Goal: Information Seeking & Learning: Check status

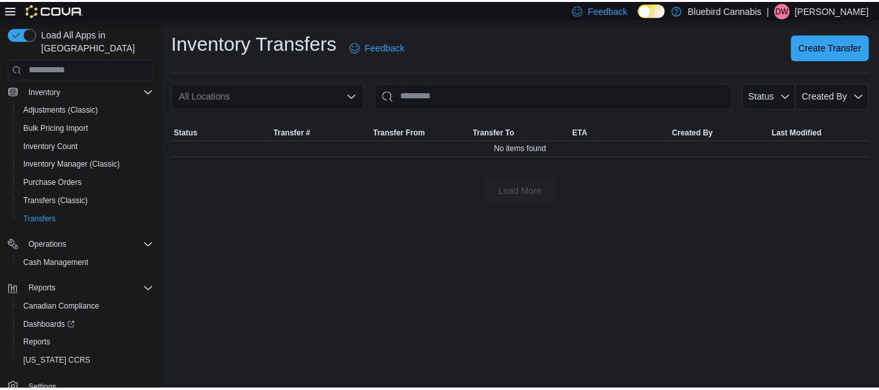
scroll to position [187, 0]
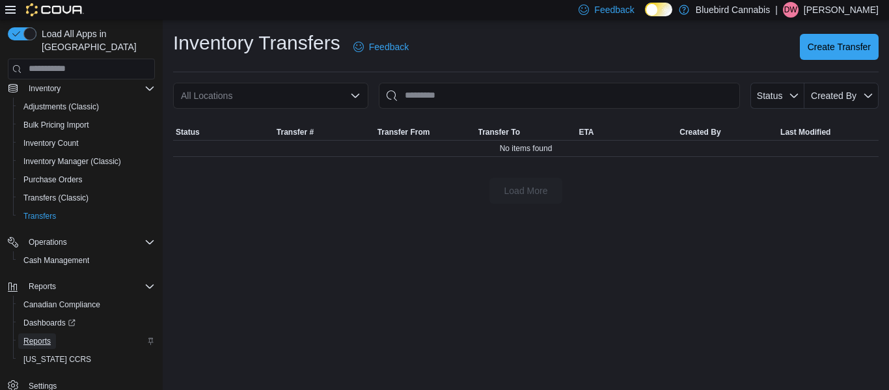
click at [42, 341] on span "Reports" at bounding box center [36, 341] width 27 height 10
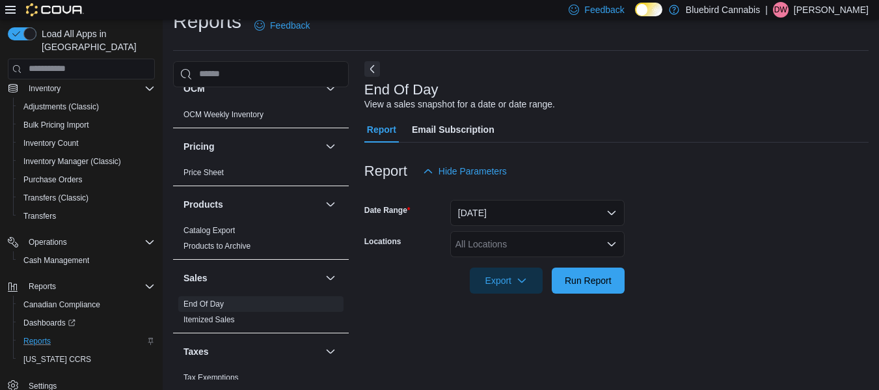
scroll to position [735, 0]
drag, startPoint x: 497, startPoint y: 227, endPoint x: 498, endPoint y: 245, distance: 17.6
click at [498, 245] on form "Date Range [DATE] Locations All Locations Export Run Report" at bounding box center [616, 238] width 504 height 109
click at [498, 245] on div "All Locations" at bounding box center [537, 244] width 174 height 26
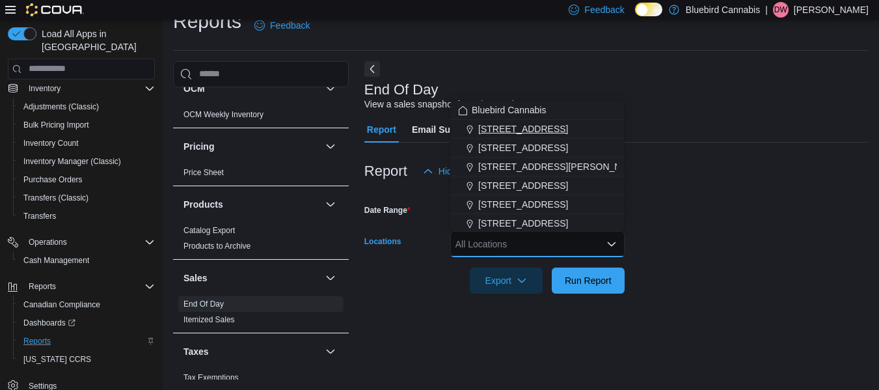
click at [502, 136] on button "[STREET_ADDRESS]" at bounding box center [537, 129] width 174 height 19
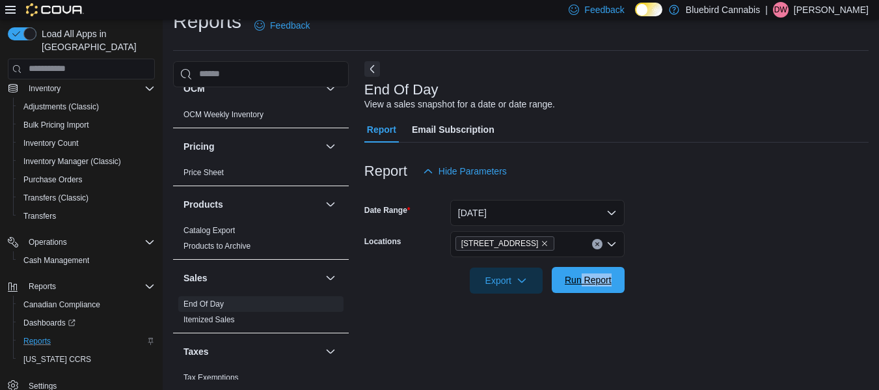
drag, startPoint x: 582, startPoint y: 293, endPoint x: 580, endPoint y: 280, distance: 13.1
click at [580, 280] on div "Report Hide Parameters Date Range [DATE] Locations [STREET_ADDRESS] Export Run …" at bounding box center [616, 225] width 504 height 167
click at [580, 280] on span "Run Report" at bounding box center [588, 279] width 47 height 13
click at [690, 242] on form "Date Range [DATE] Locations [STREET_ADDRESS] Export Run Report" at bounding box center [616, 238] width 504 height 109
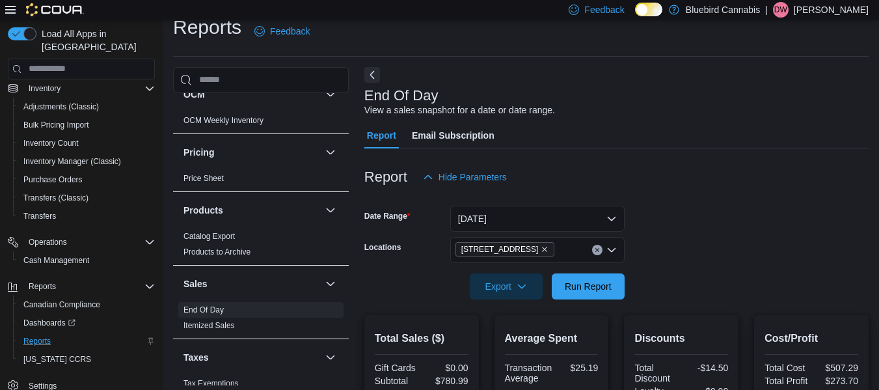
scroll to position [13, 0]
